Goal: Information Seeking & Learning: Find specific fact

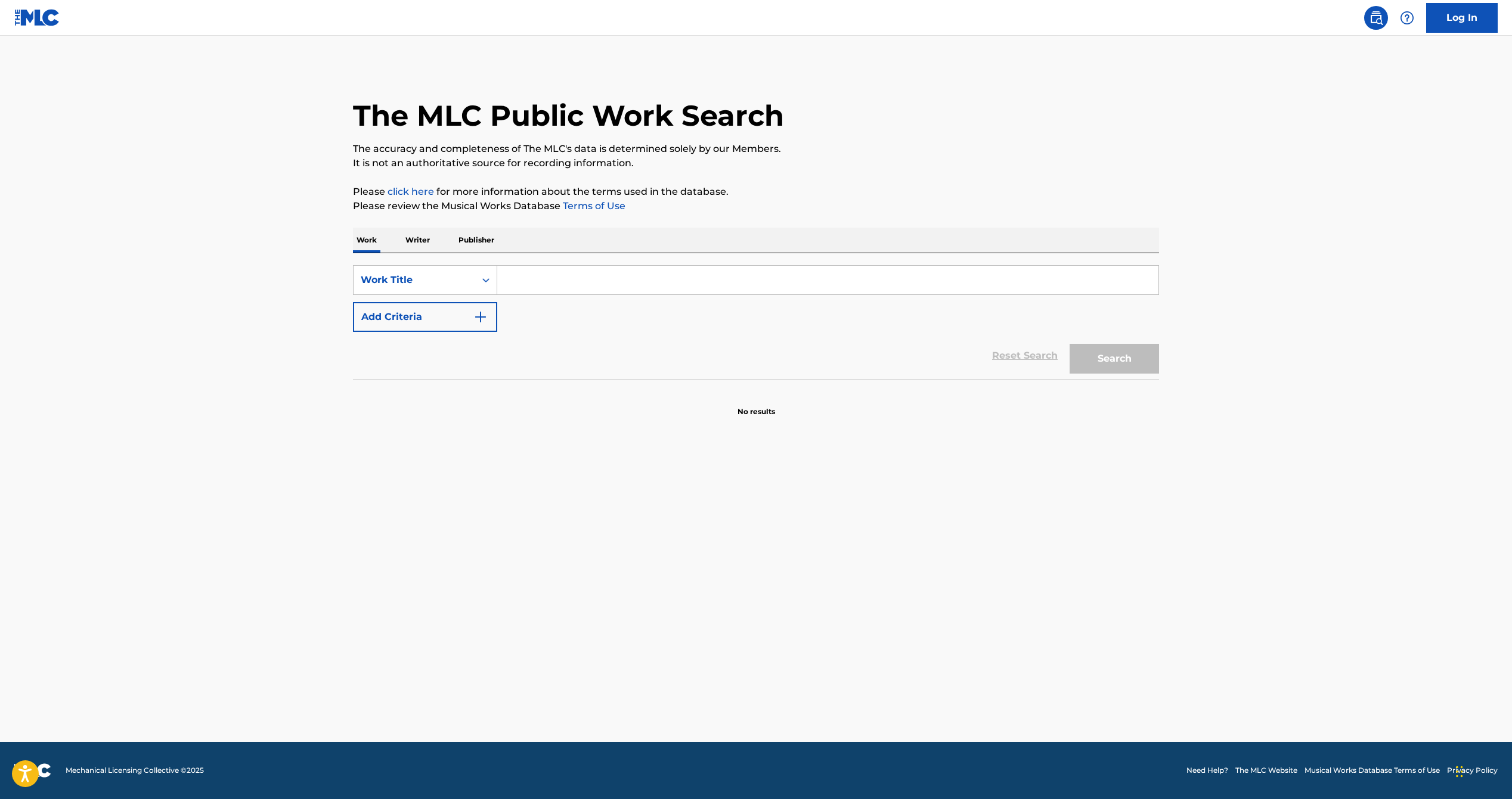
click at [563, 277] on input "Search Form" at bounding box center [827, 280] width 662 height 29
type input "magic"
click at [459, 320] on button "Add Criteria" at bounding box center [425, 317] width 144 height 30
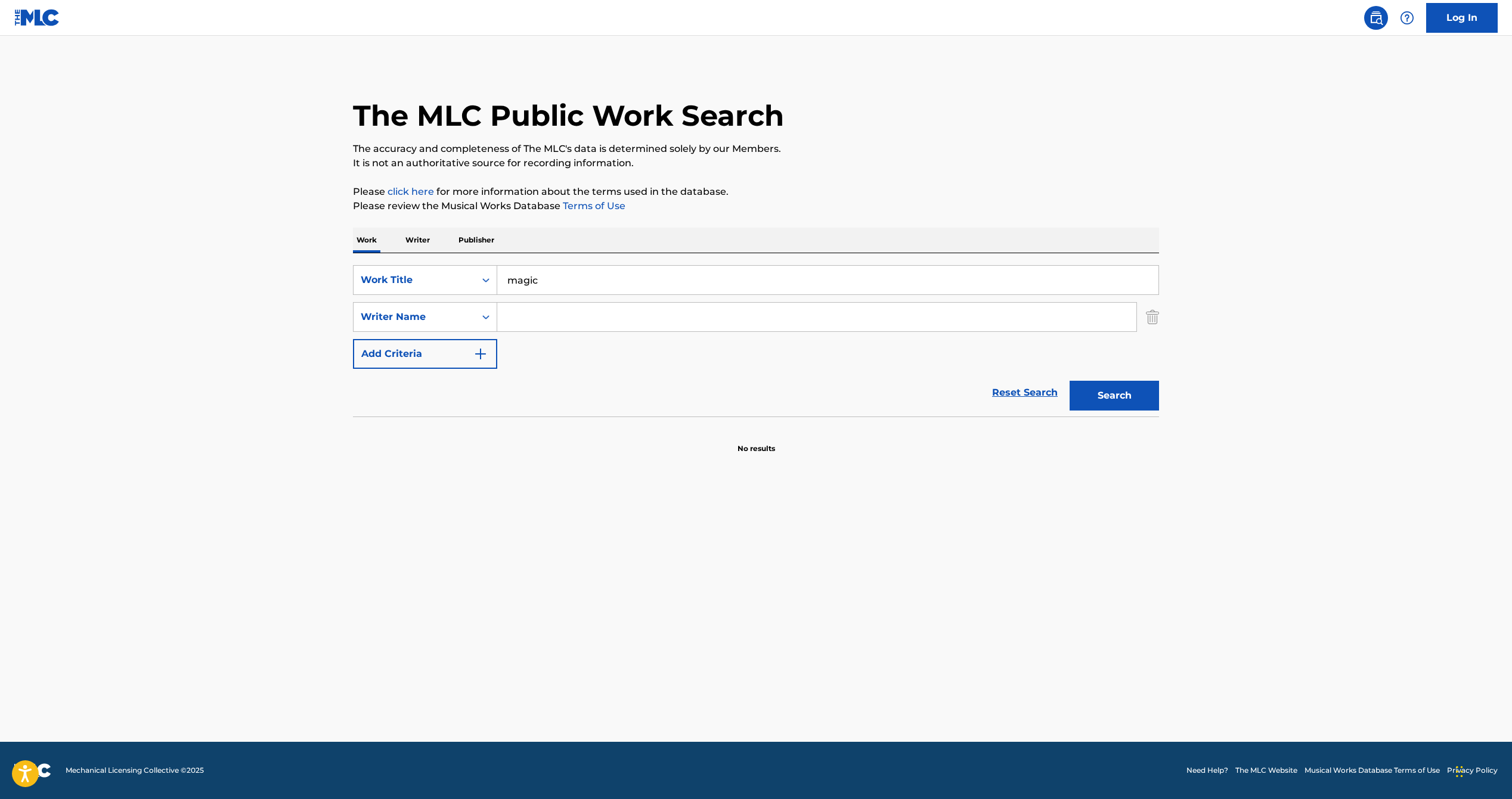
click at [534, 320] on input "Search Form" at bounding box center [817, 317] width 639 height 29
type input "[PERSON_NAME]"
click at [1070, 381] on button "Search" at bounding box center [1114, 396] width 90 height 30
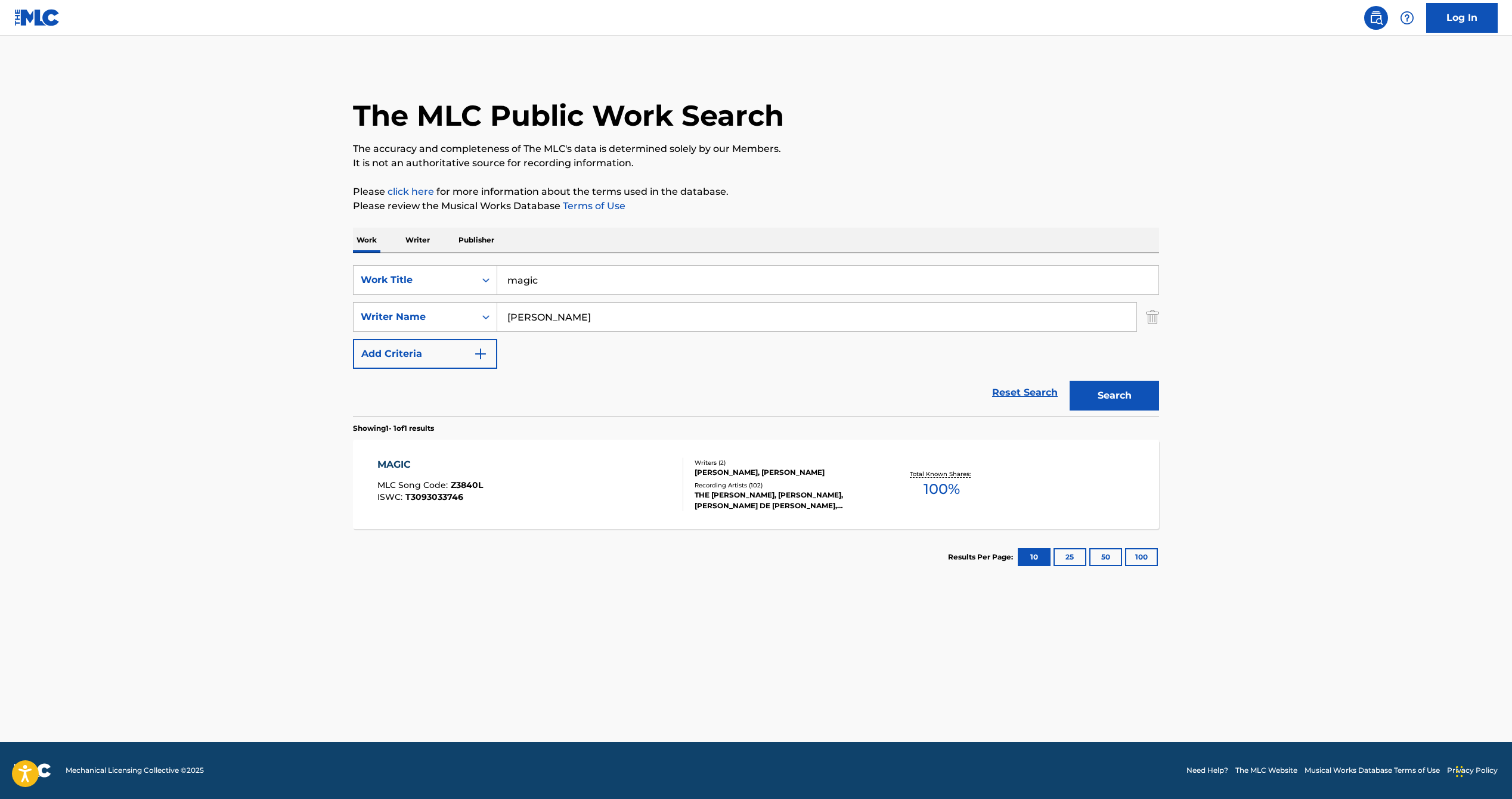
click at [951, 486] on span "100 %" at bounding box center [942, 489] width 37 height 21
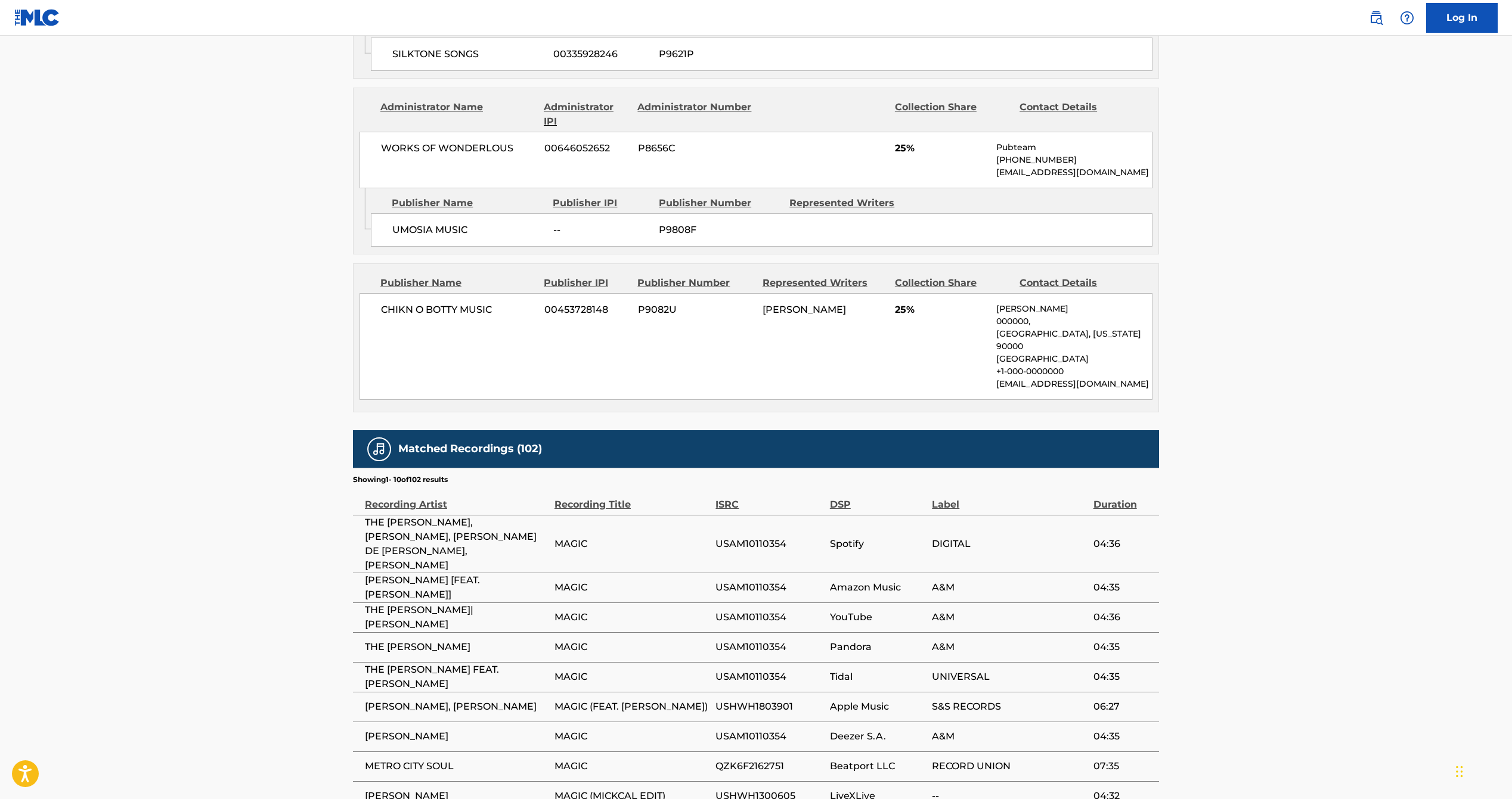
scroll to position [876, 0]
